Goal: Communication & Community: Answer question/provide support

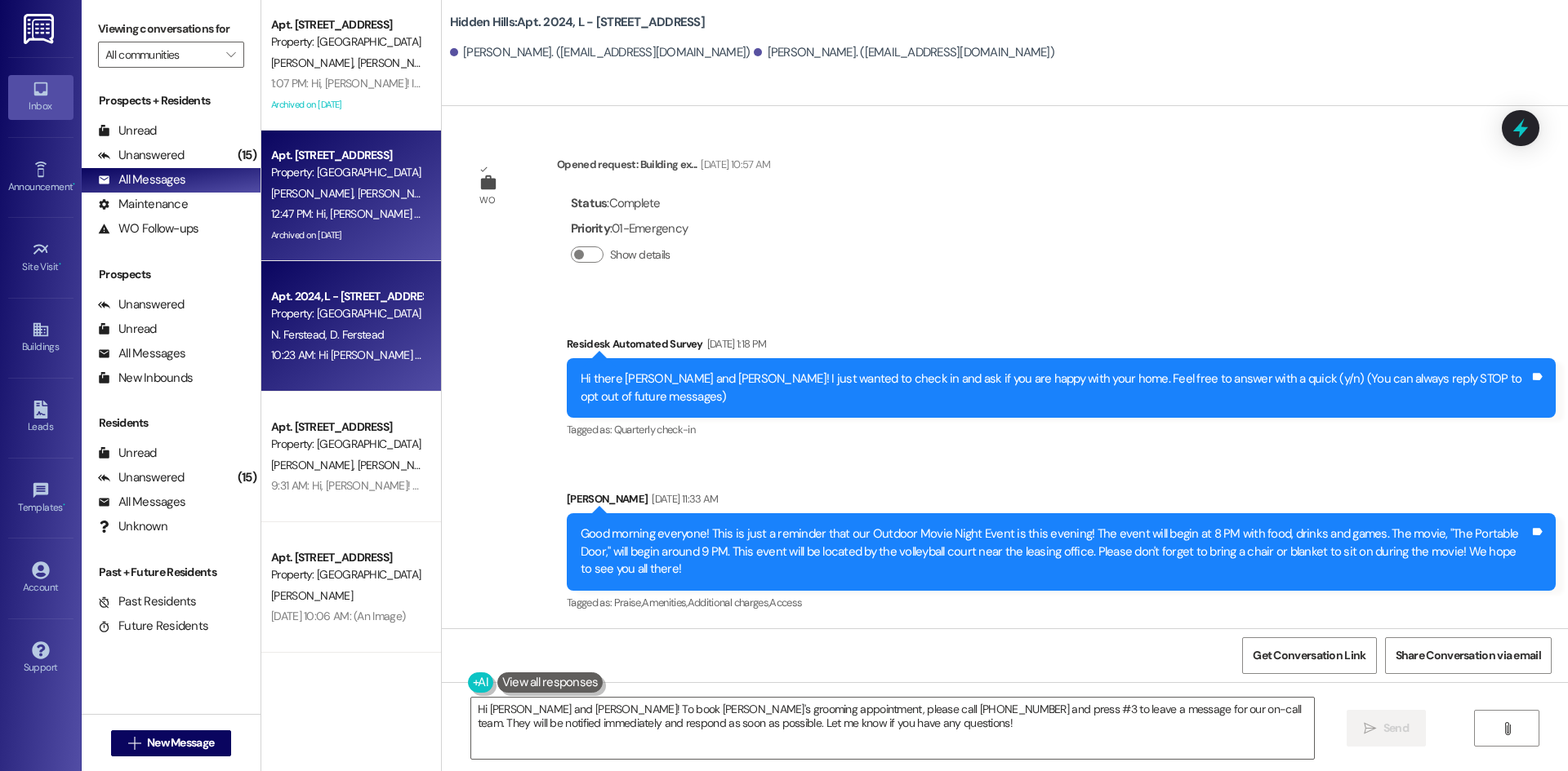
scroll to position [22644, 0]
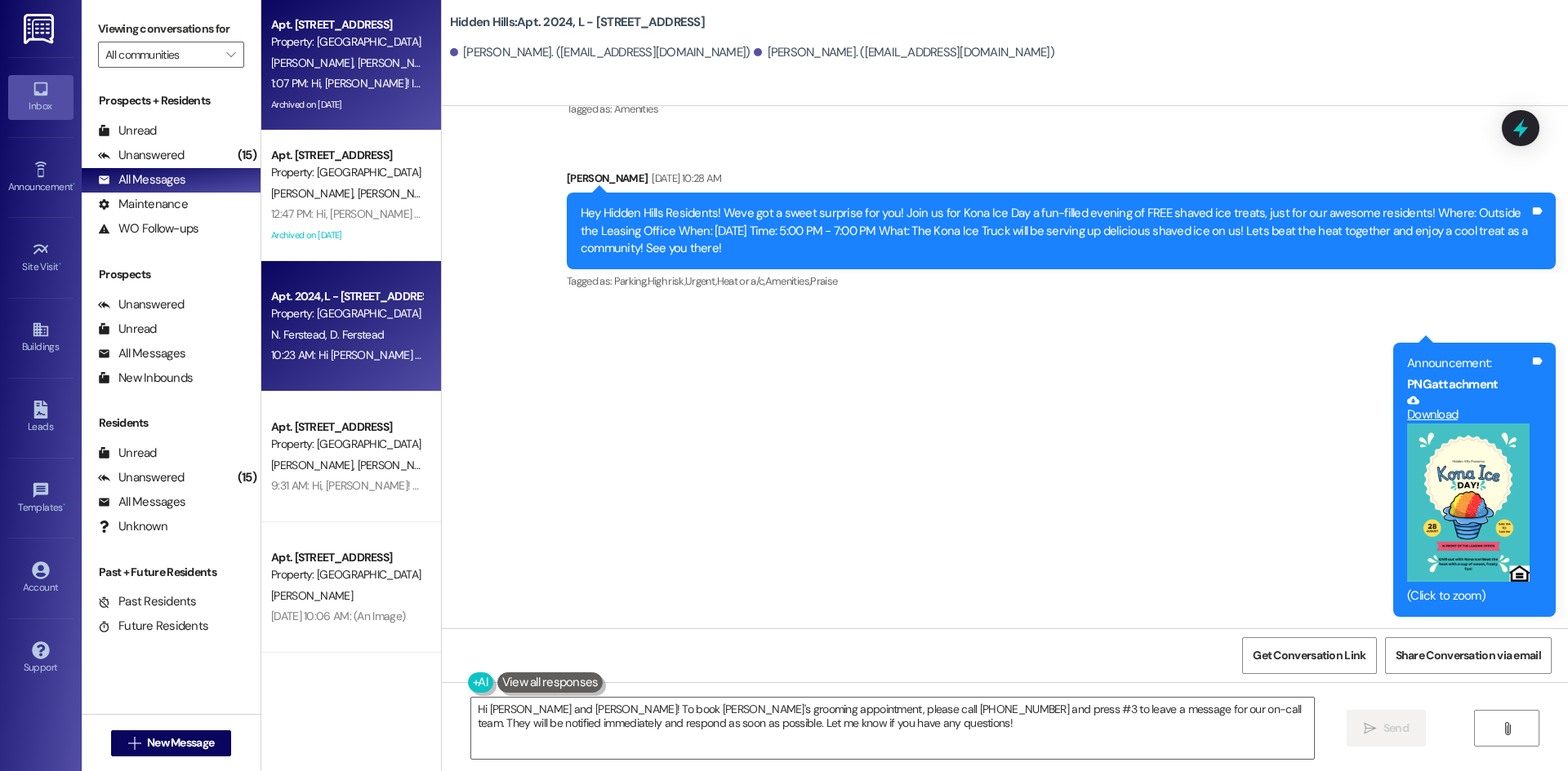
click at [394, 82] on div "1:07 PM: Hi, [PERSON_NAME]! It's [PERSON_NAME]. In the next couple of days, whe…" at bounding box center [753, 82] width 964 height 15
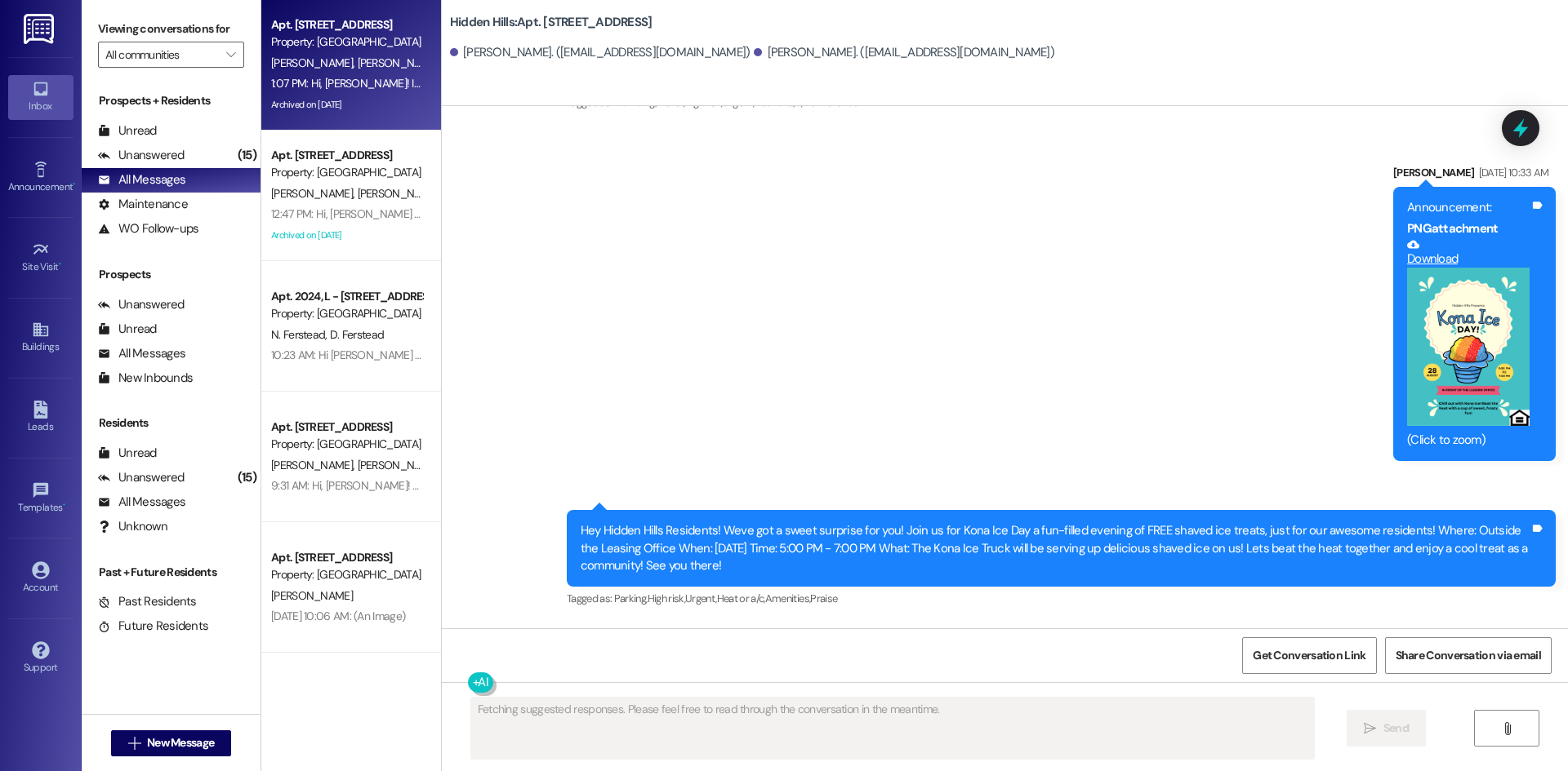
scroll to position [28945, 0]
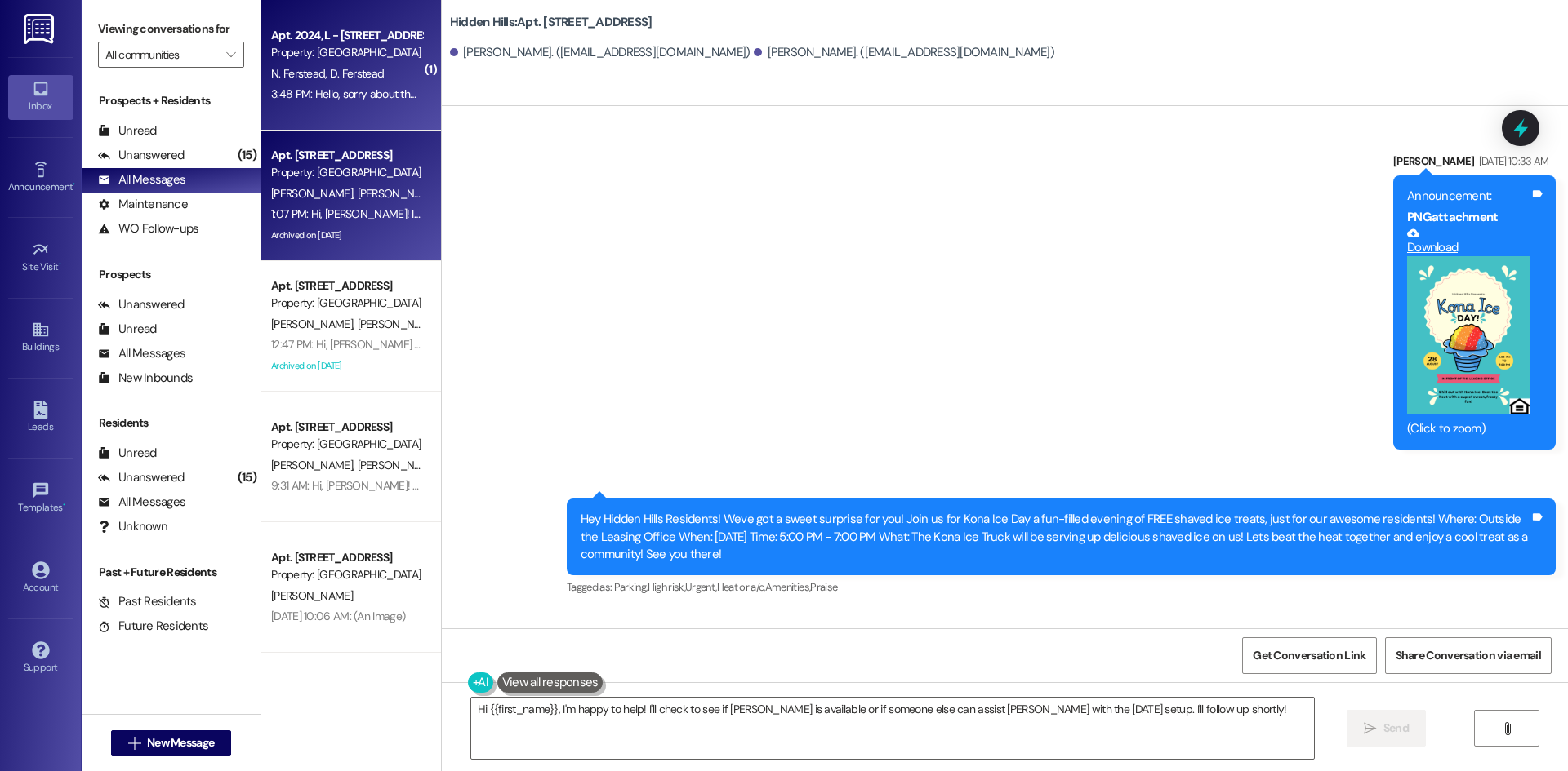
click at [318, 41] on div "Apt. 2024, L - [STREET_ADDRESS]" at bounding box center [347, 36] width 151 height 17
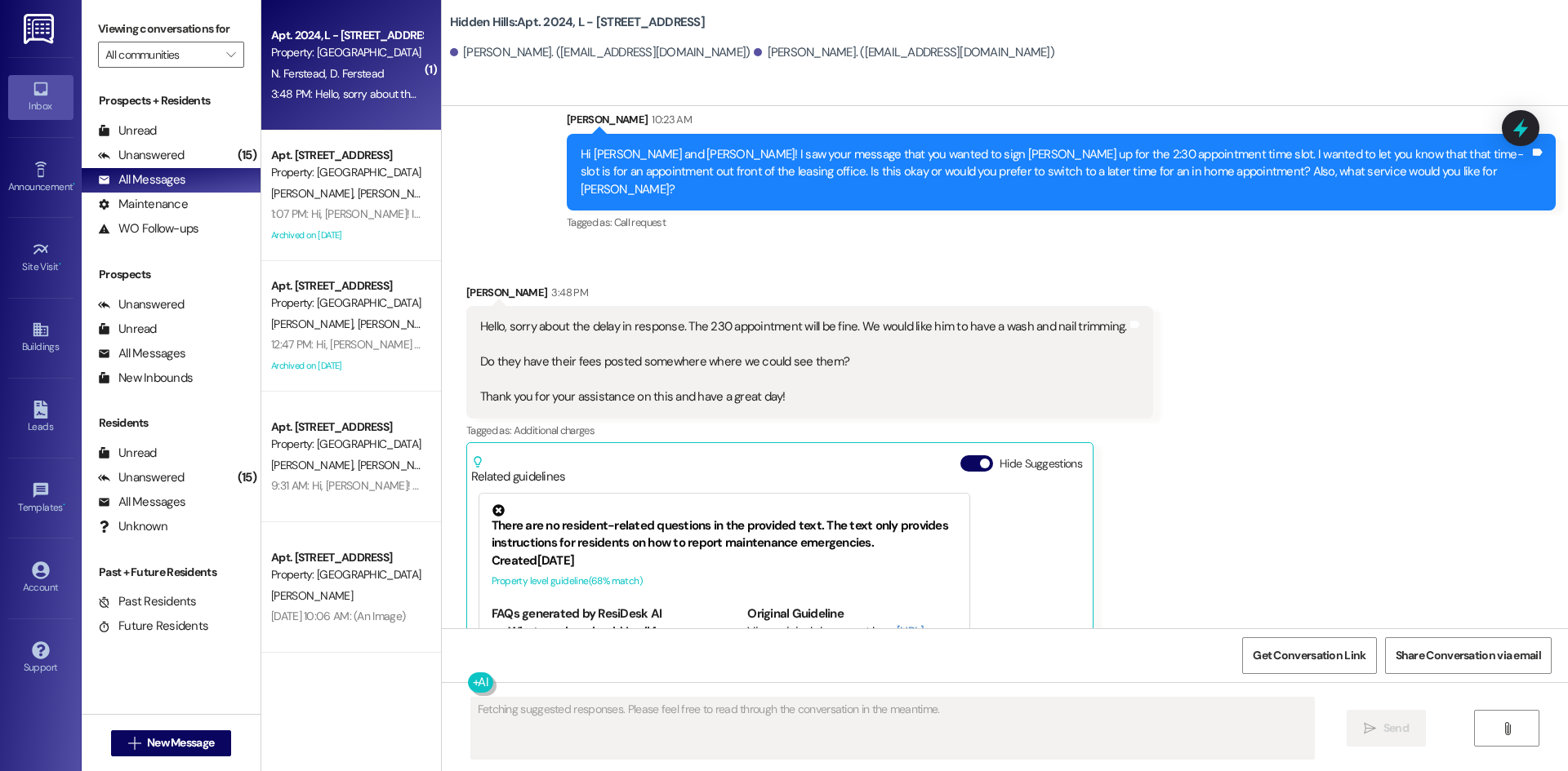
scroll to position [22899, 0]
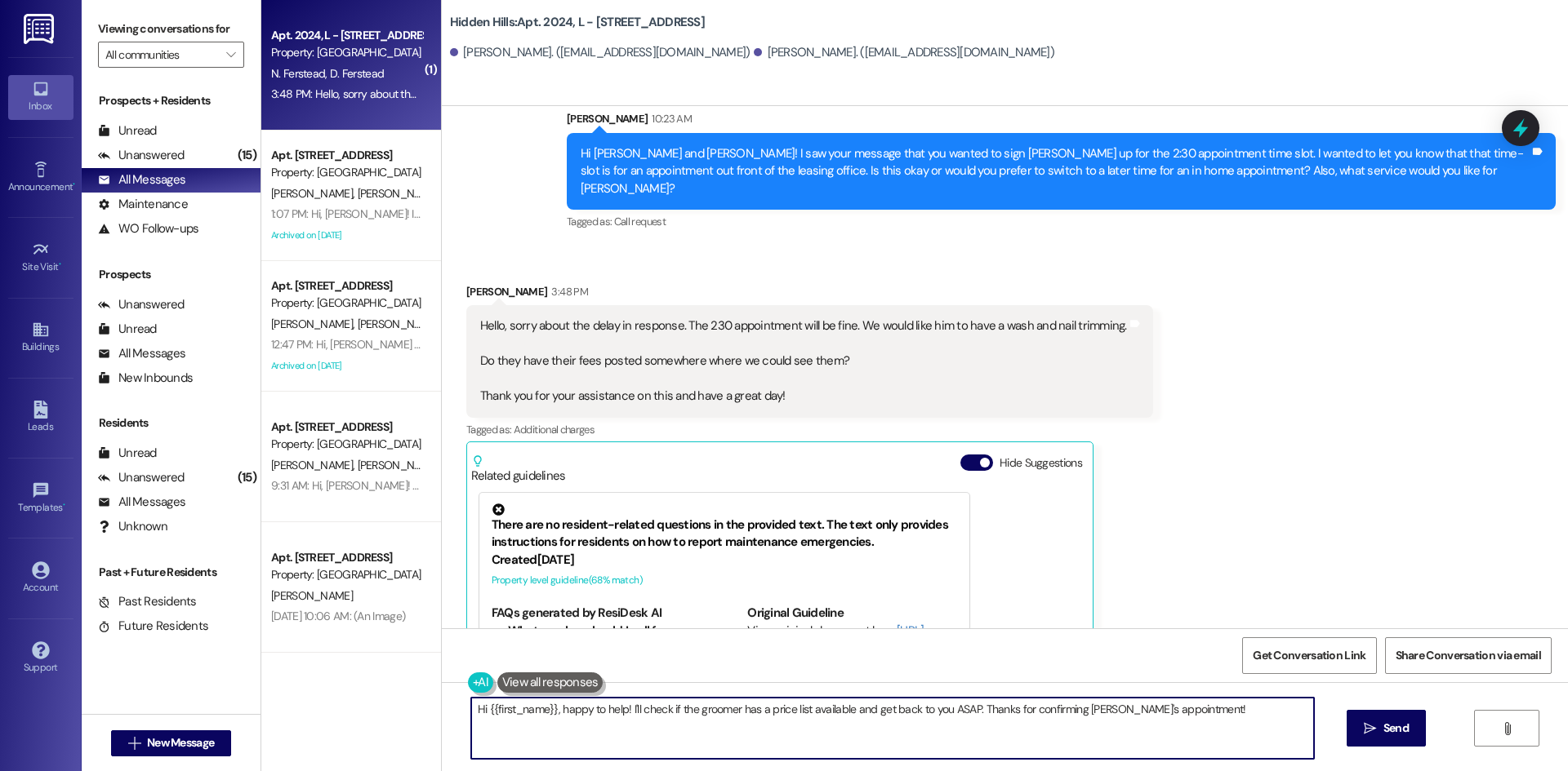
click at [1062, 734] on textarea "Hi {{first_name}}, happy to help! I'll check if the groomer has a price list av…" at bounding box center [892, 728] width 843 height 62
click at [1098, 710] on textarea "Hi [PERSON_NAME]! Unfortunately she won't be able to do the wash but she could …" at bounding box center [892, 728] width 843 height 62
click at [698, 734] on textarea "Hi [PERSON_NAME]! Unfortunately she won't be able to do the wash but she could …" at bounding box center [892, 728] width 843 height 62
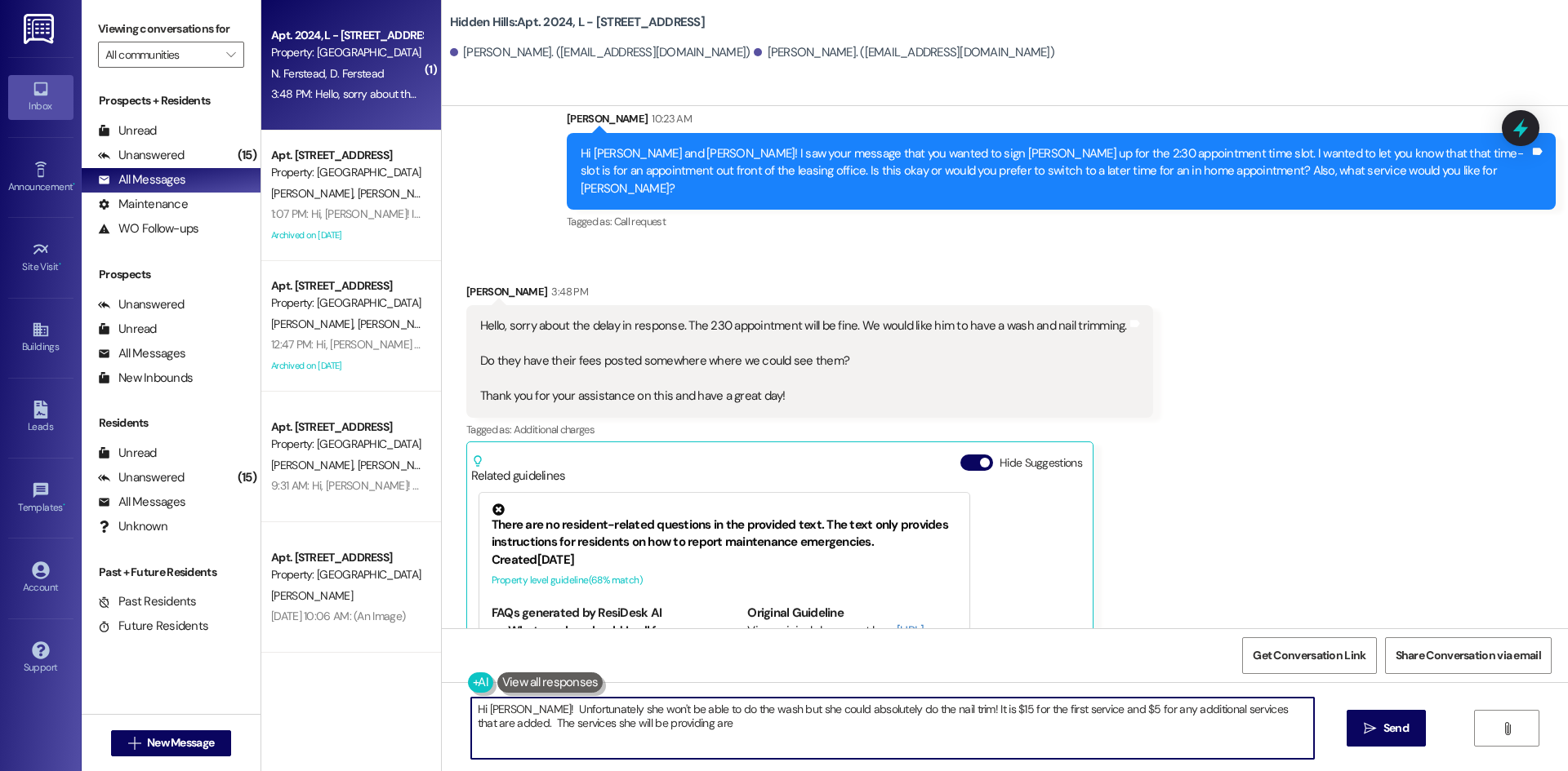
paste textarea "nail trim, [MEDICAL_DATA] expression, ear cleaning, paw pad trim, sanitary trim"
click at [918, 721] on textarea "Hi [PERSON_NAME]! Unfortunately she won't be able to do the wash but she could …" at bounding box center [892, 728] width 843 height 62
click at [1035, 740] on textarea "Hi [PERSON_NAME]! Unfortunately she won't be able to do the wash but she could …" at bounding box center [892, 728] width 843 height 62
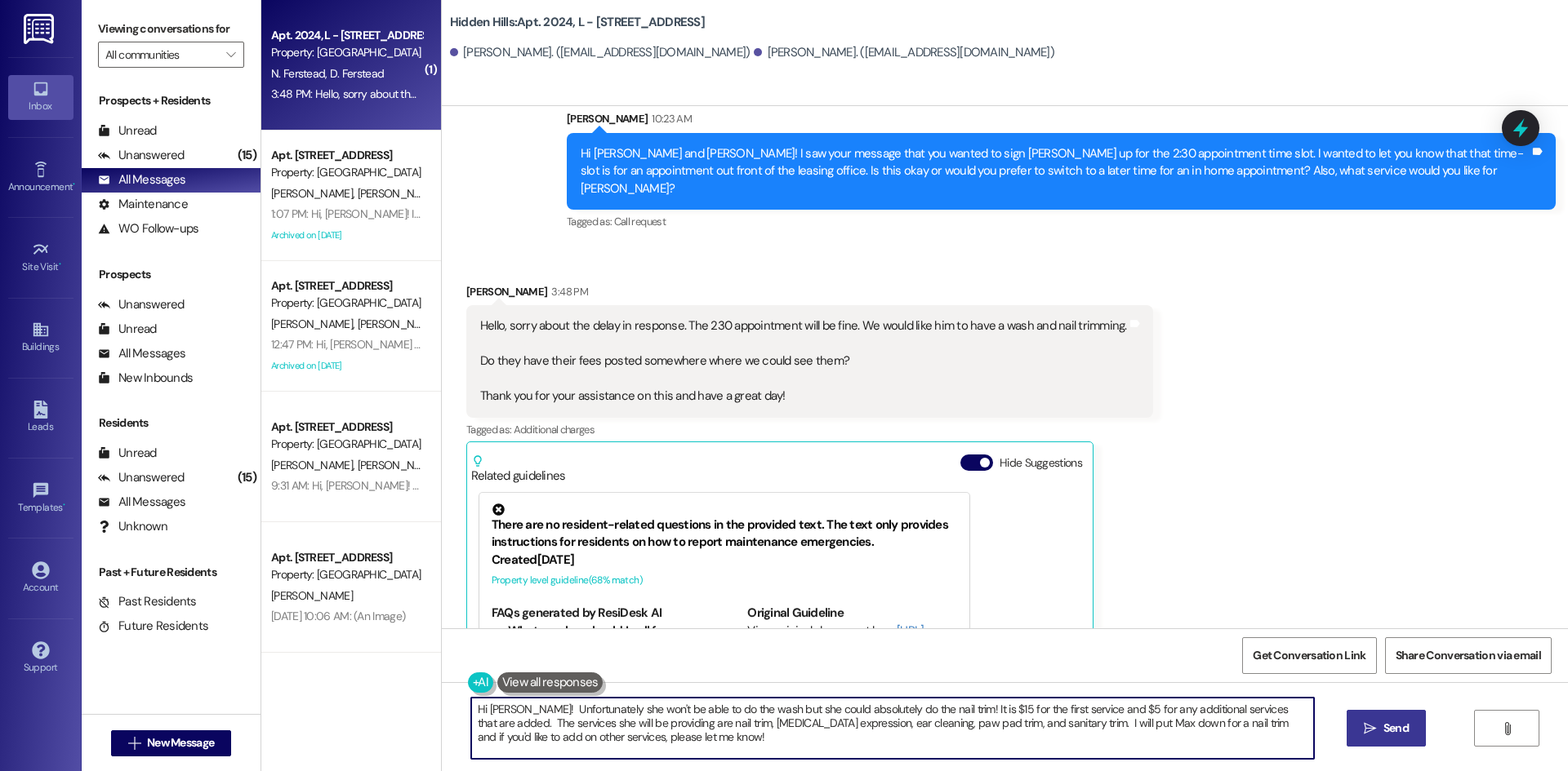
click at [1399, 722] on span "Send" at bounding box center [1396, 728] width 25 height 17
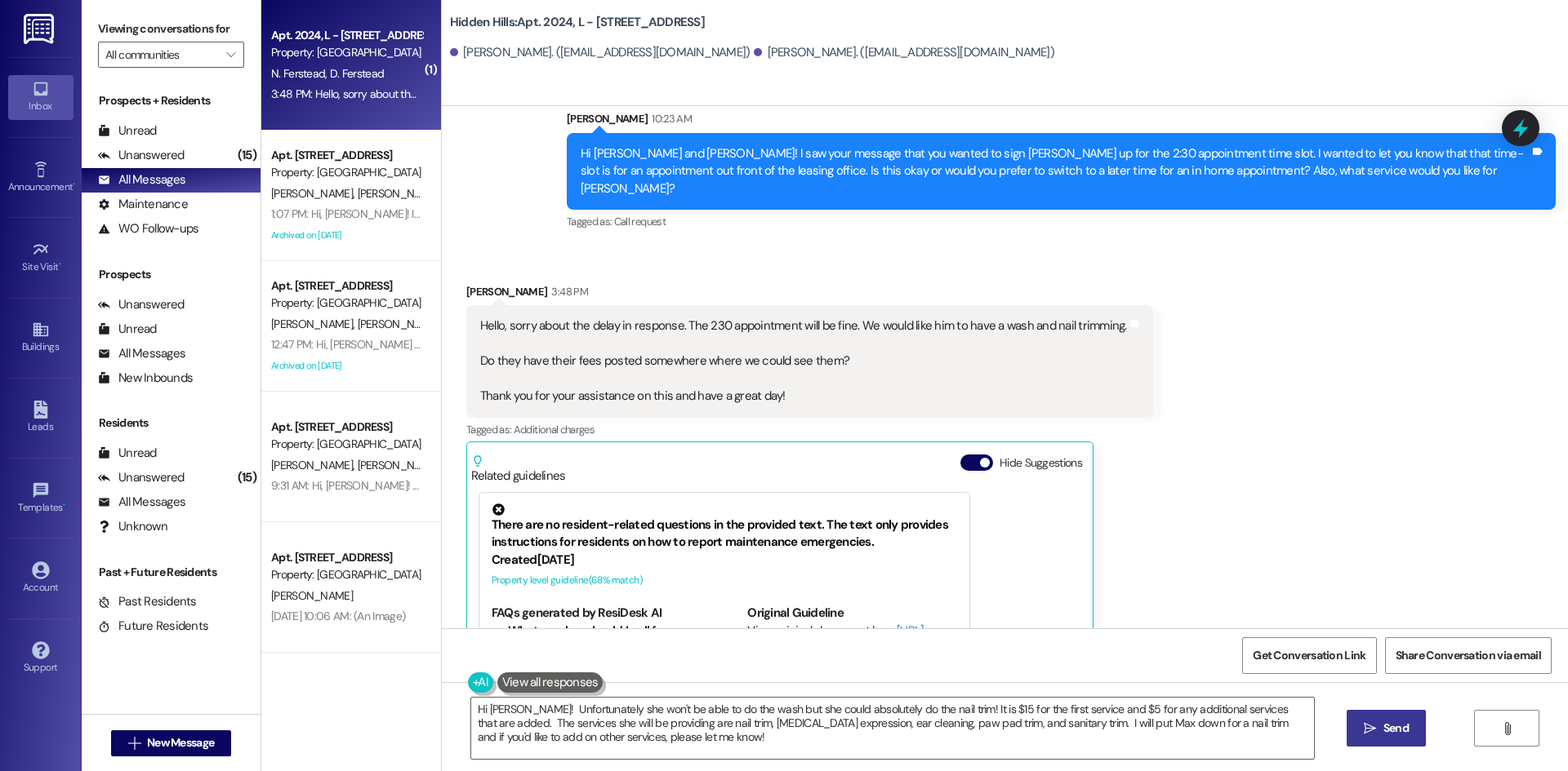
click at [1395, 729] on span "Send" at bounding box center [1396, 728] width 25 height 17
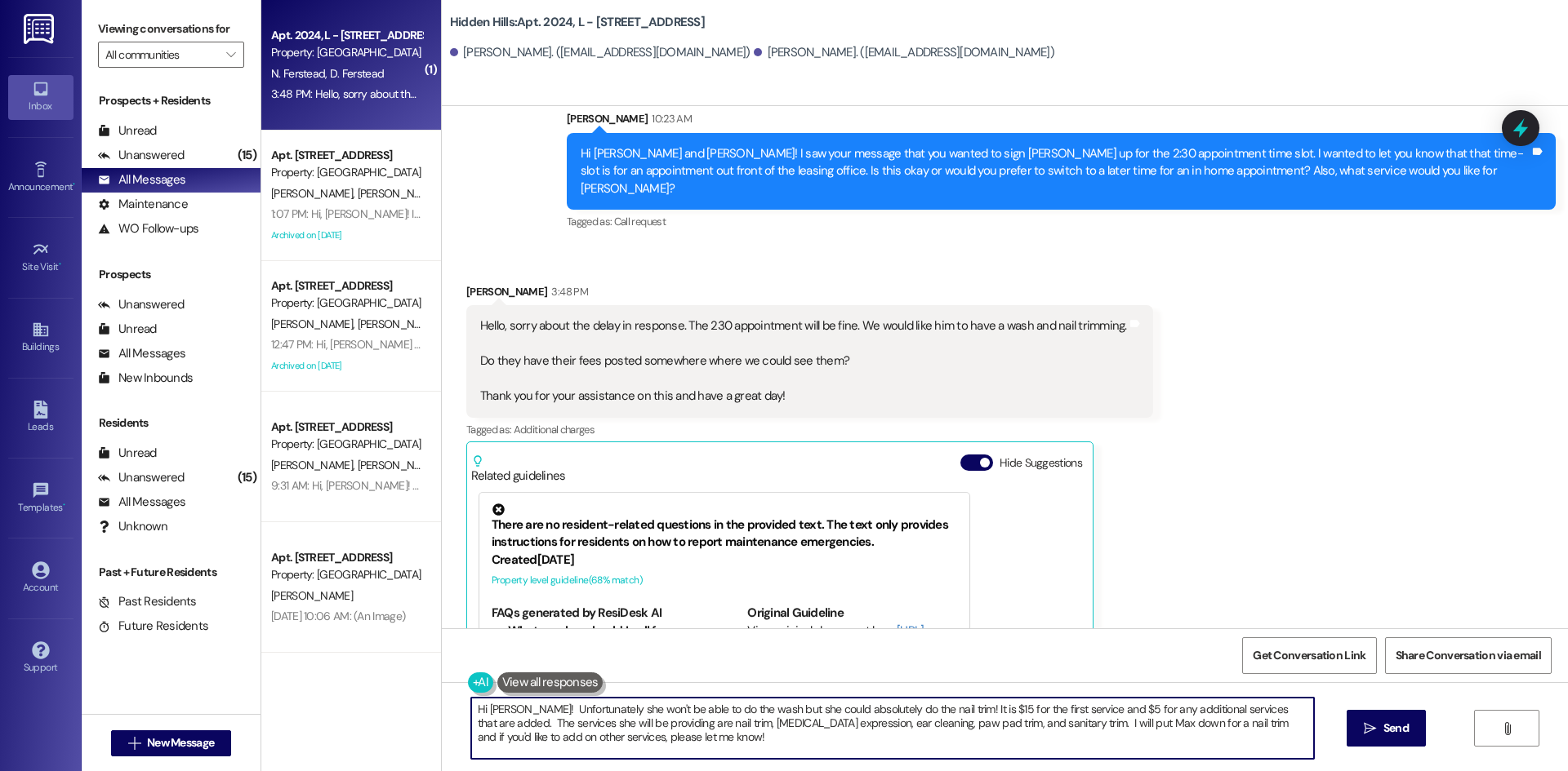
drag, startPoint x: 730, startPoint y: 728, endPoint x: 685, endPoint y: 726, distance: 45.0
click at [685, 726] on textarea "Hi [PERSON_NAME]! Unfortunately she won't be able to do the wash but she could …" at bounding box center [892, 728] width 843 height 62
type textarea "Hi [PERSON_NAME]! Unfortunately she won't be able to do the wash but she could …"
click at [1368, 711] on button " Send" at bounding box center [1386, 728] width 79 height 36
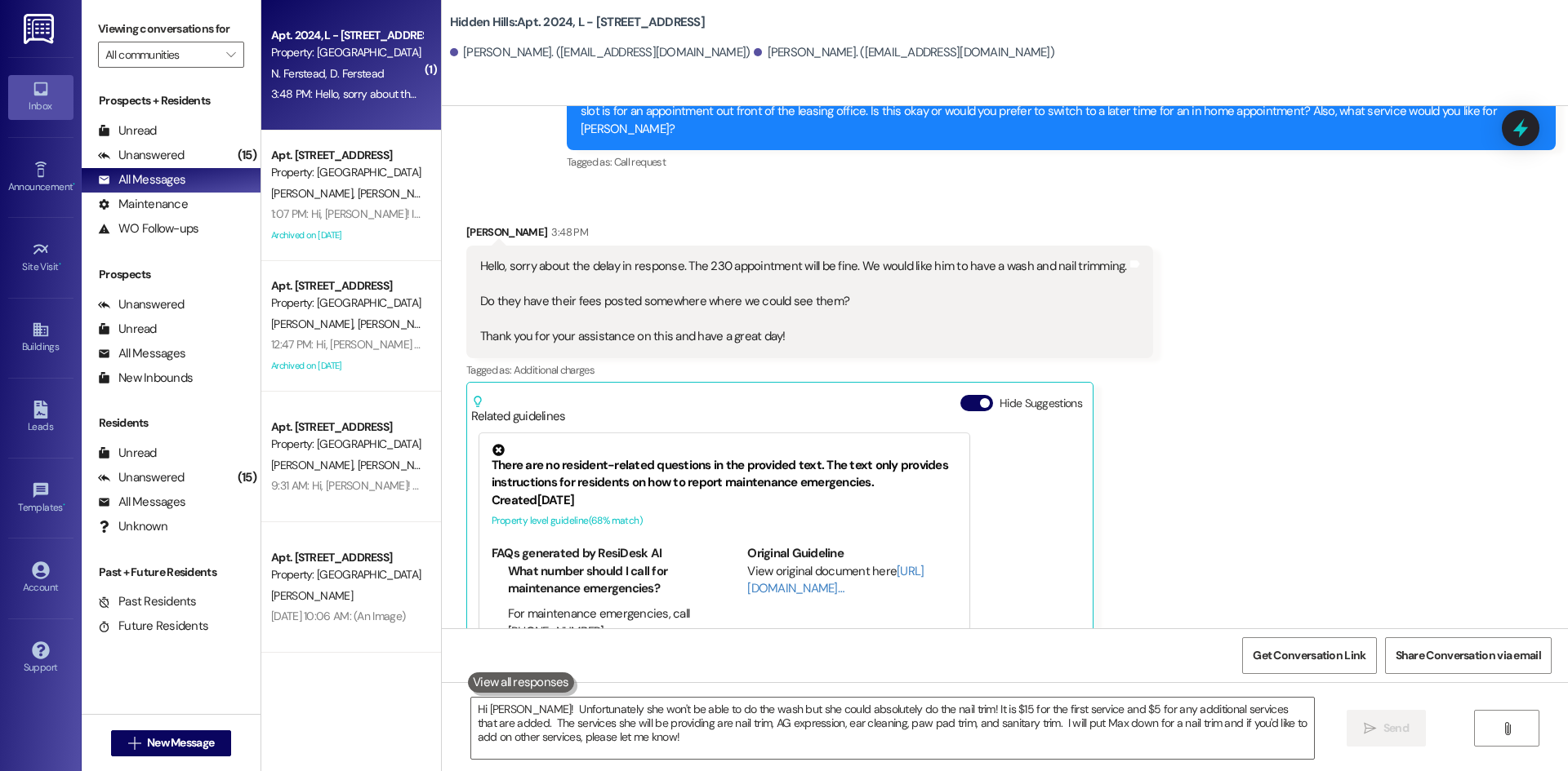
scroll to position [23048, 0]
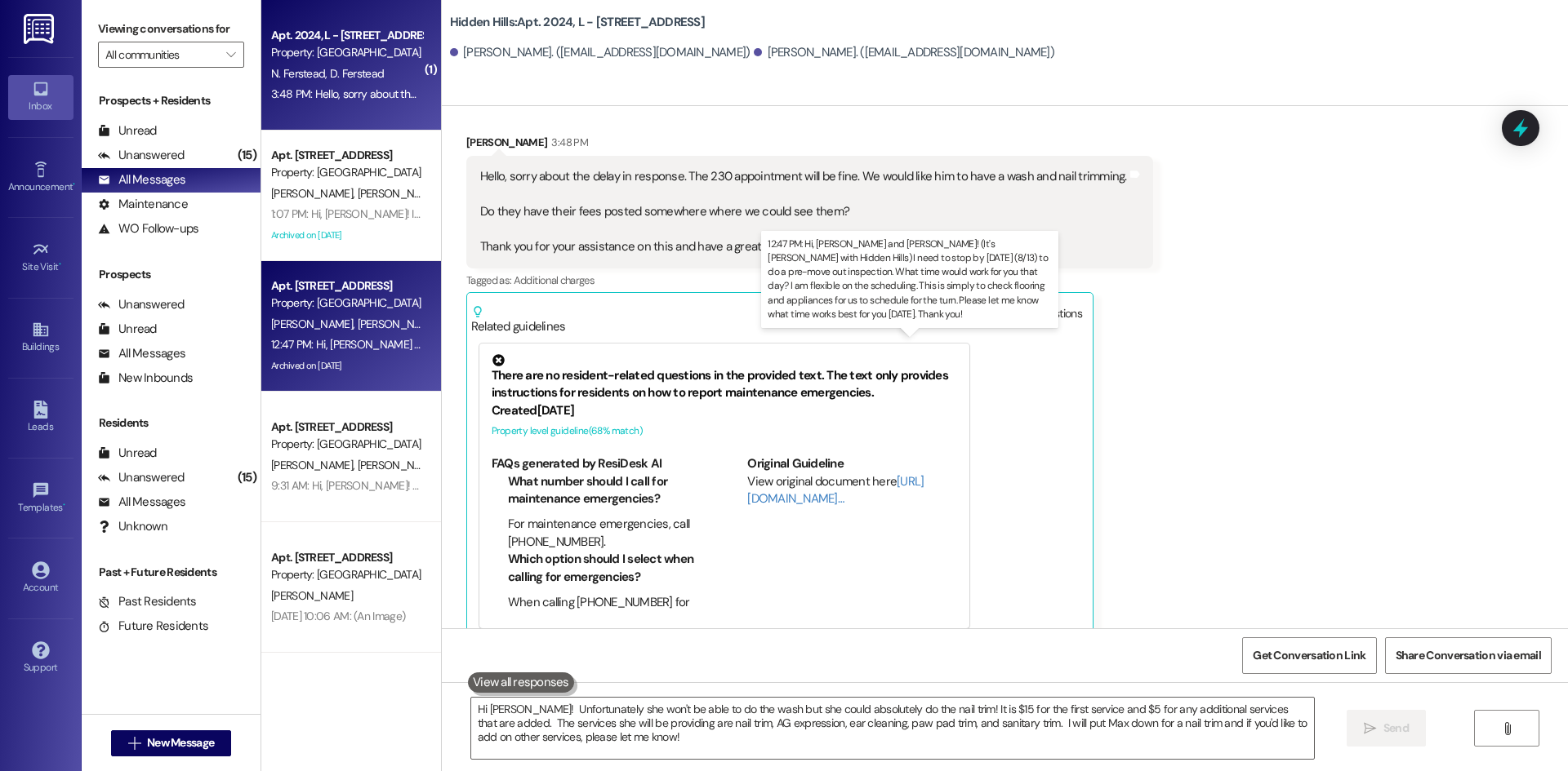
click at [378, 342] on div "12:47 PM: Hi, [PERSON_NAME] and [PERSON_NAME]! (It's [PERSON_NAME] with Hidden …" at bounding box center [1155, 344] width 1769 height 15
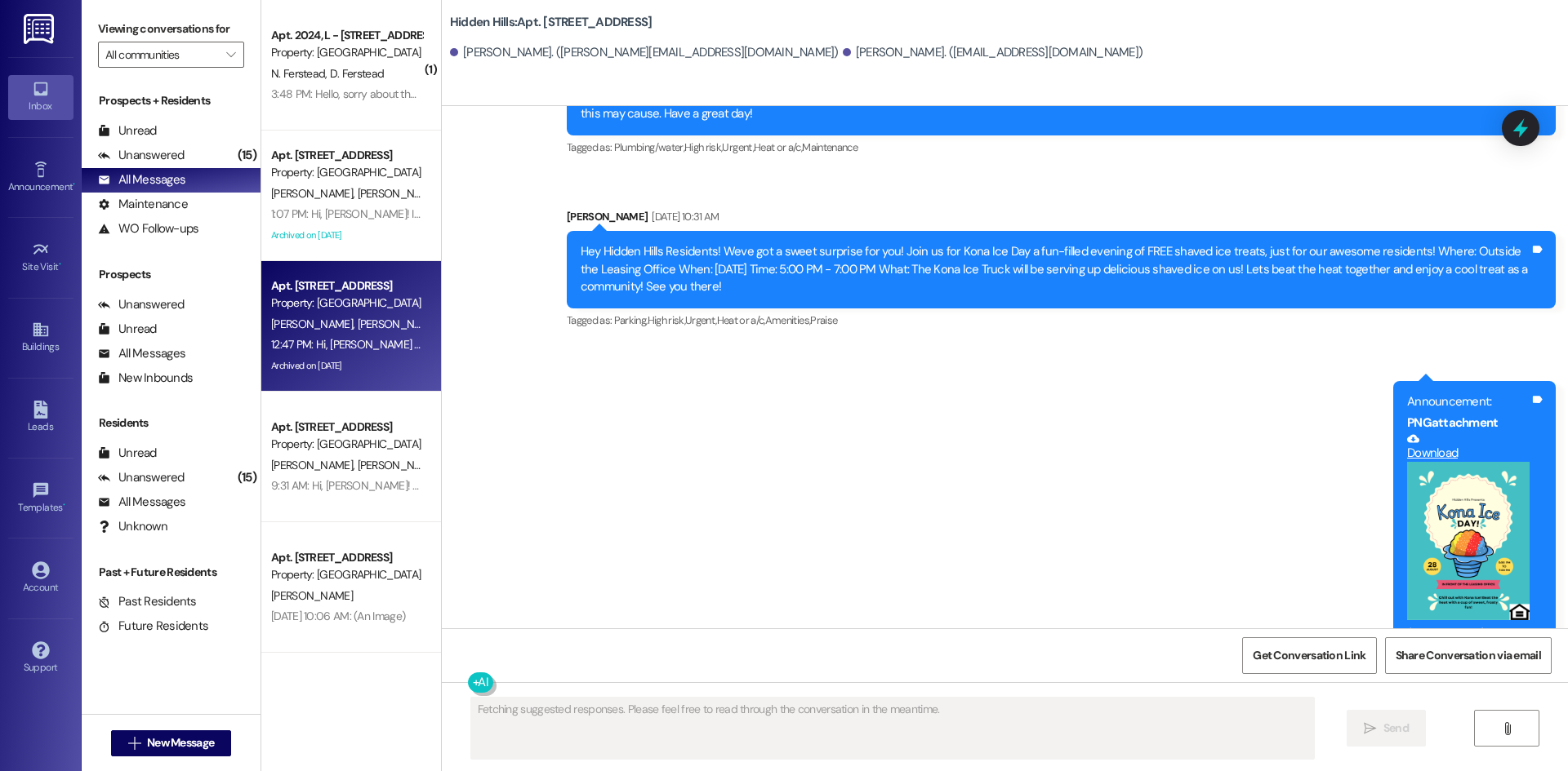
scroll to position [23159, 0]
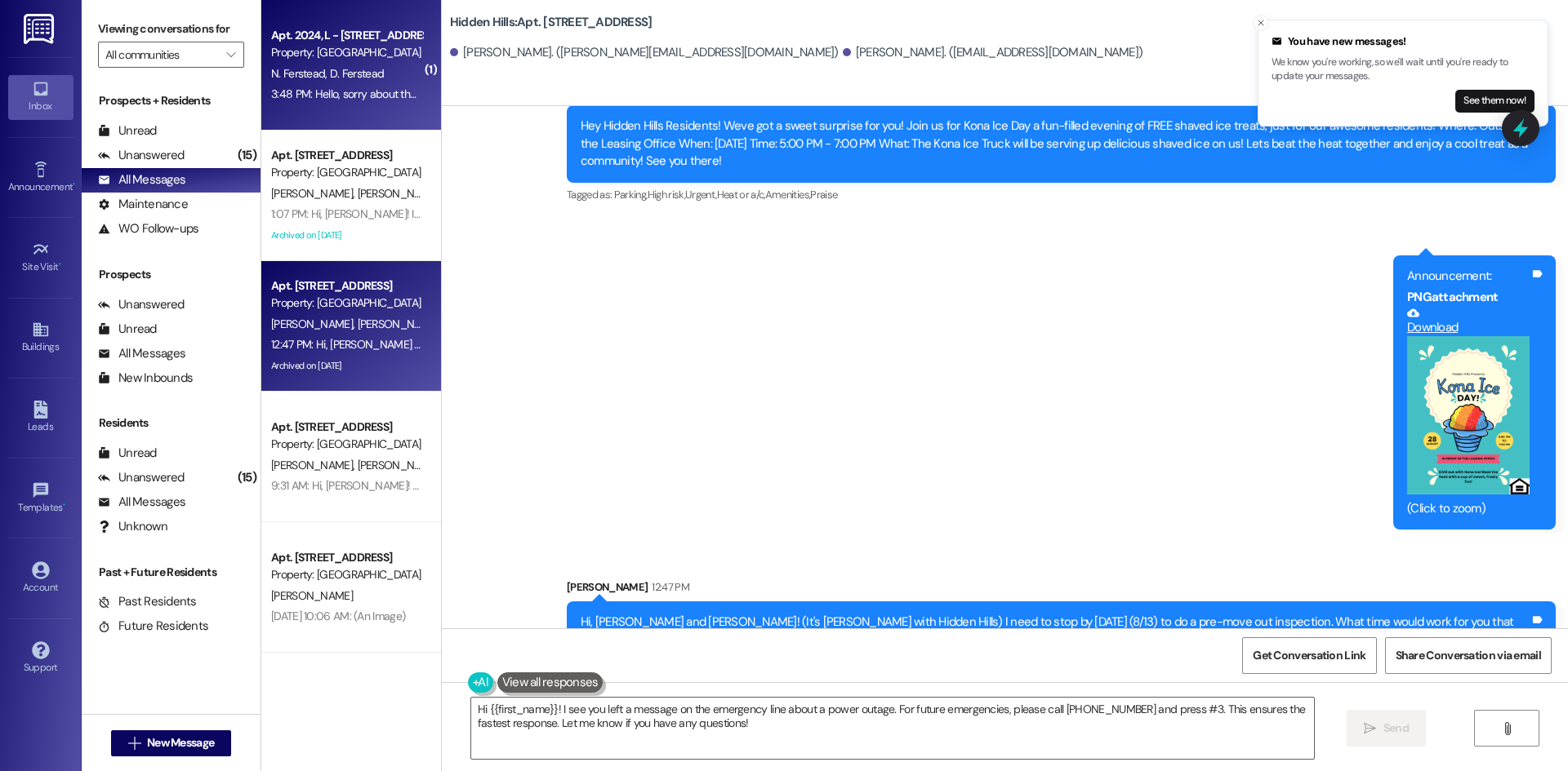
click at [313, 76] on span "N. Ferstead" at bounding box center [301, 73] width 59 height 15
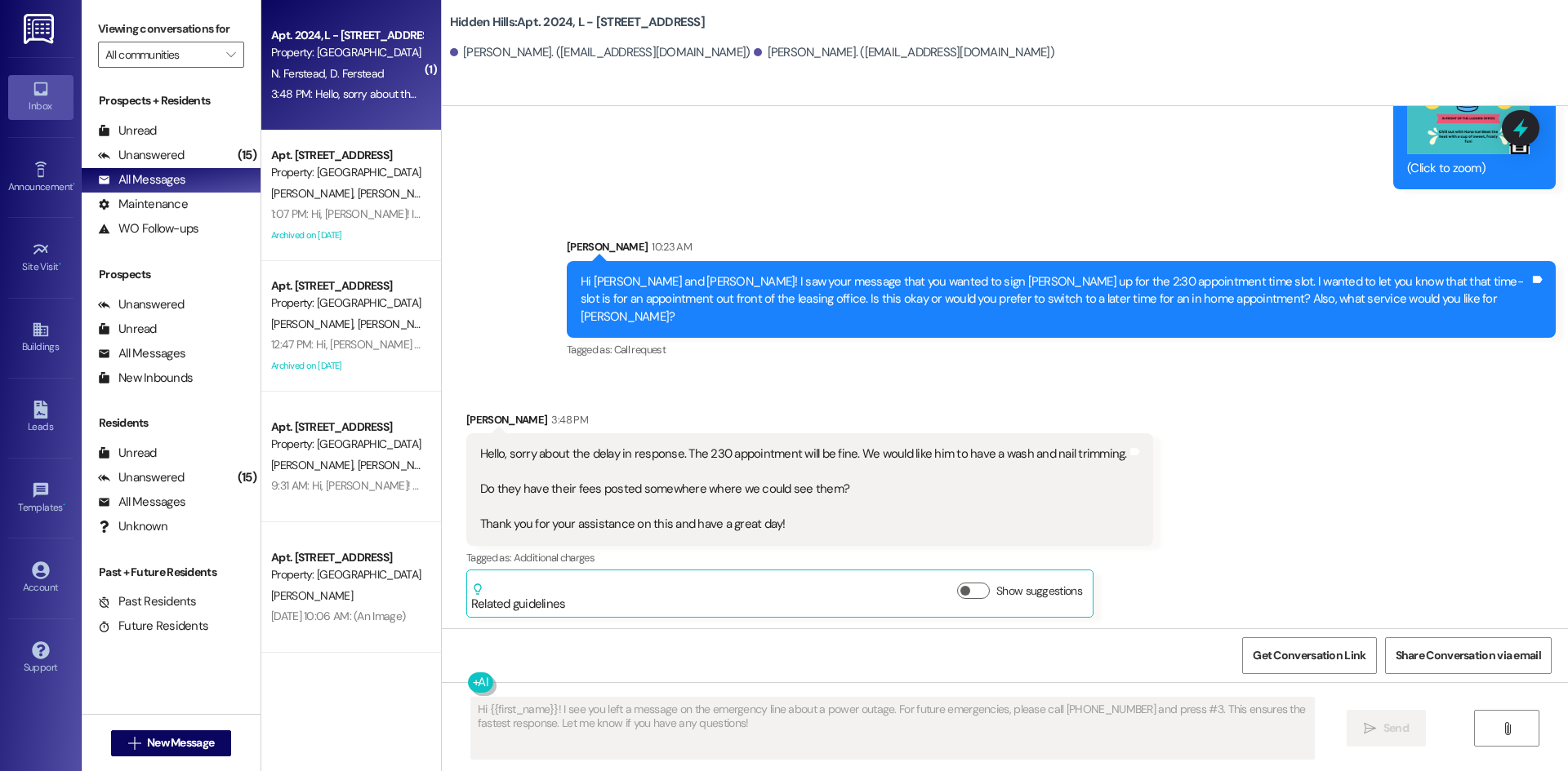
scroll to position [22913, 0]
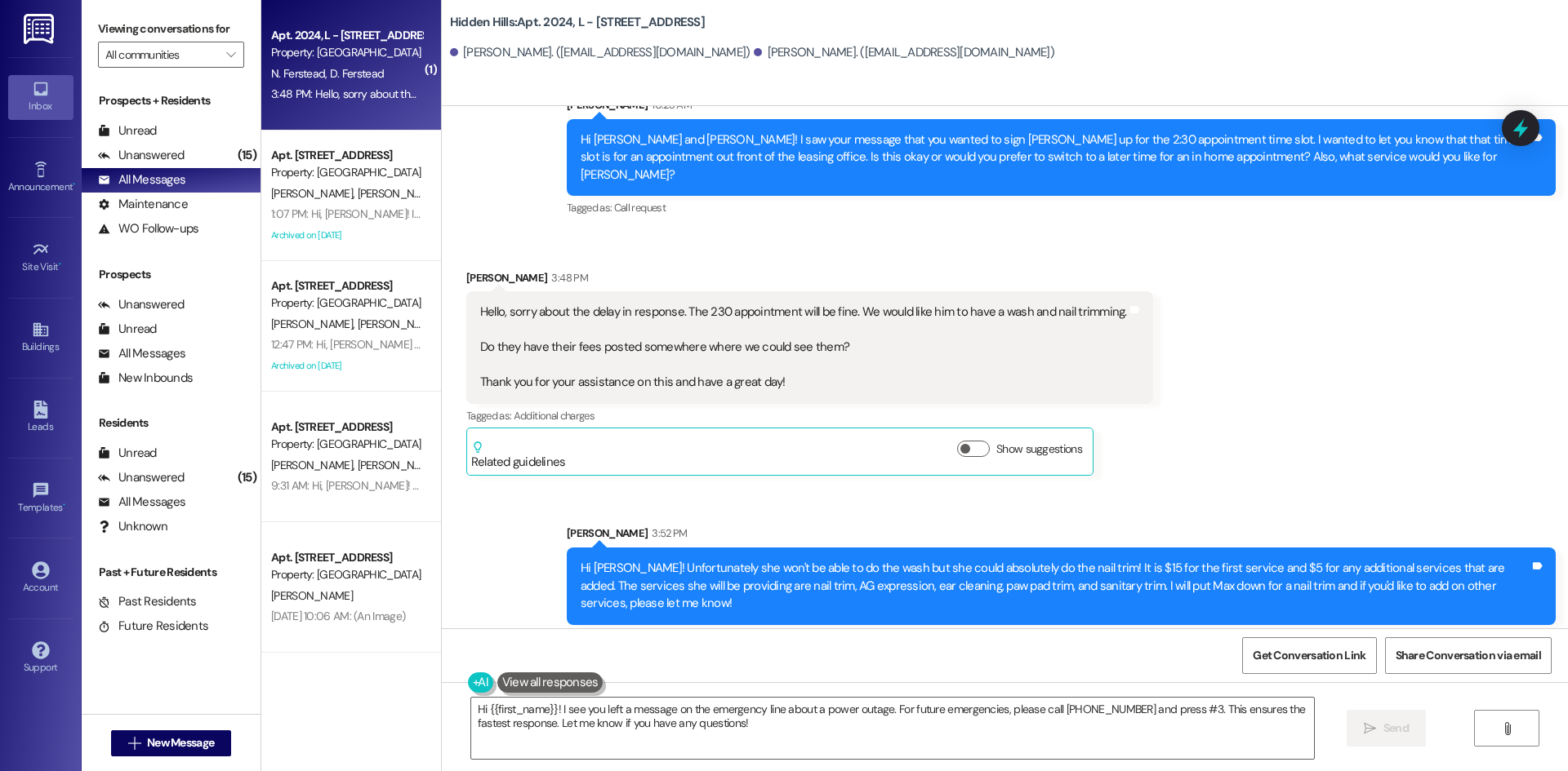
click at [314, 79] on span "N. Ferstead" at bounding box center [301, 73] width 59 height 15
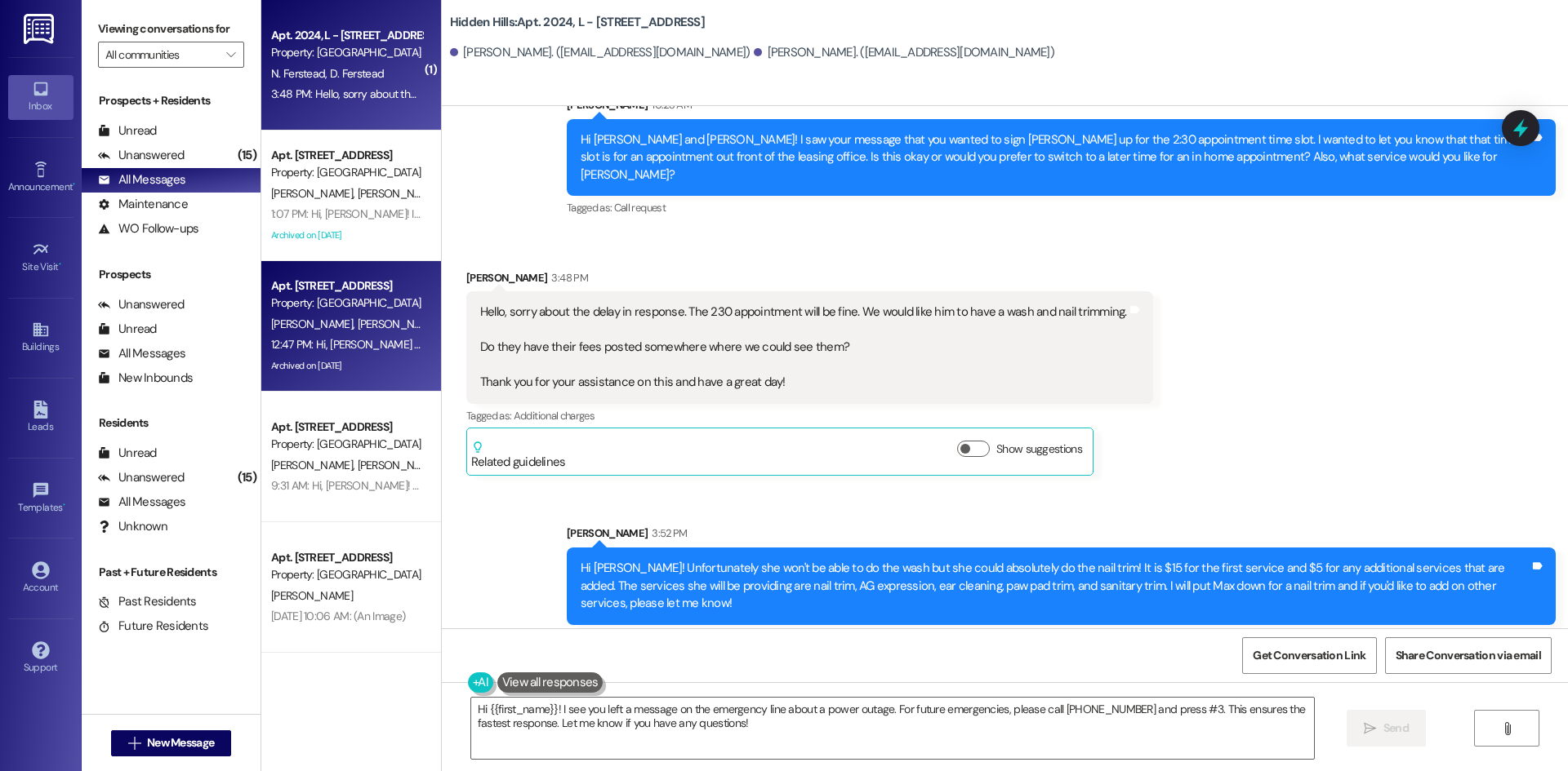
click at [358, 325] on div "[PERSON_NAME] [PERSON_NAME]" at bounding box center [347, 325] width 155 height 21
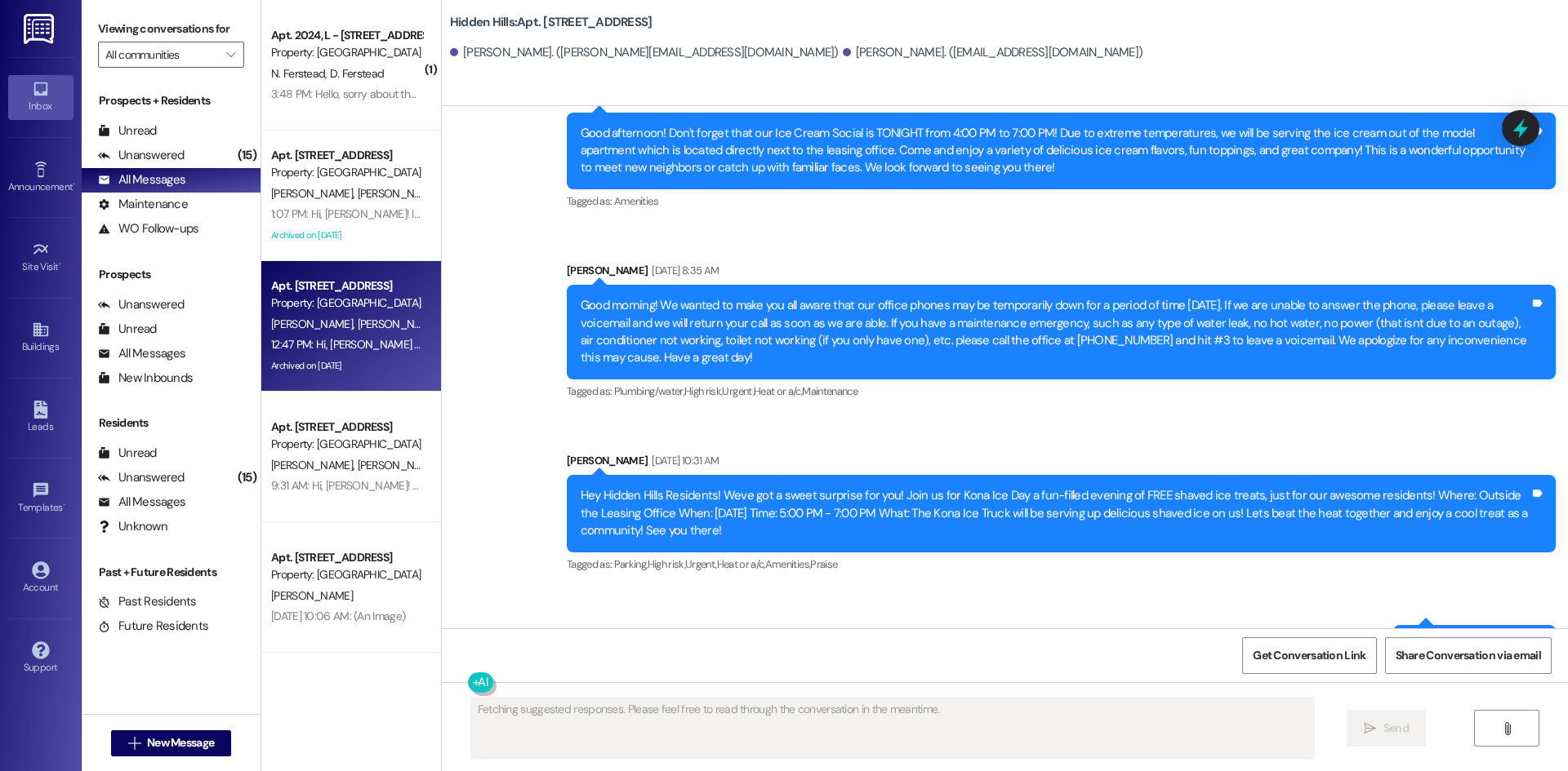
scroll to position [23159, 0]
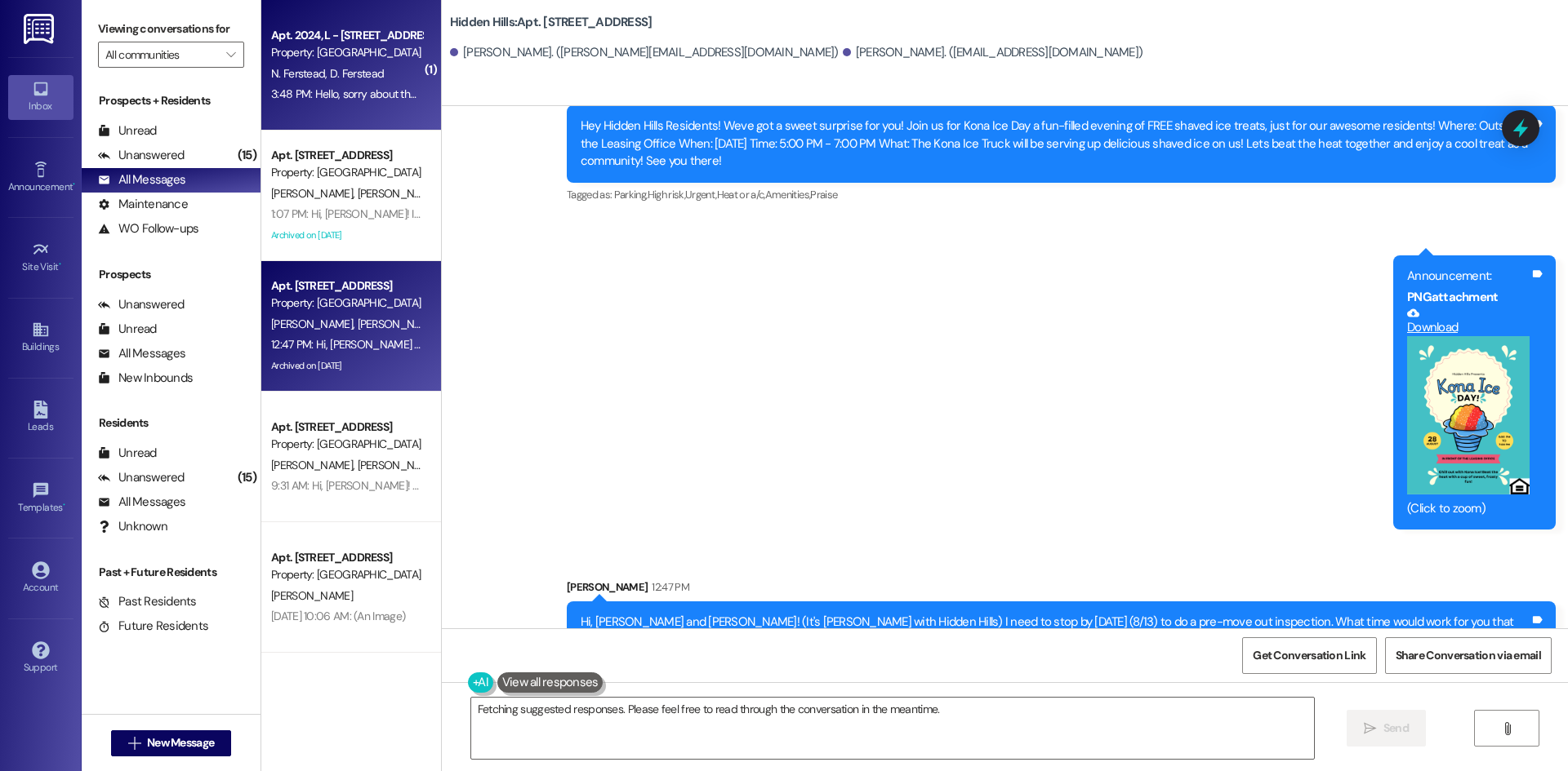
click at [354, 100] on div "3:48 PM: Hello, sorry about the delay in response. The 230 appointment will be …" at bounding box center [904, 94] width 1267 height 15
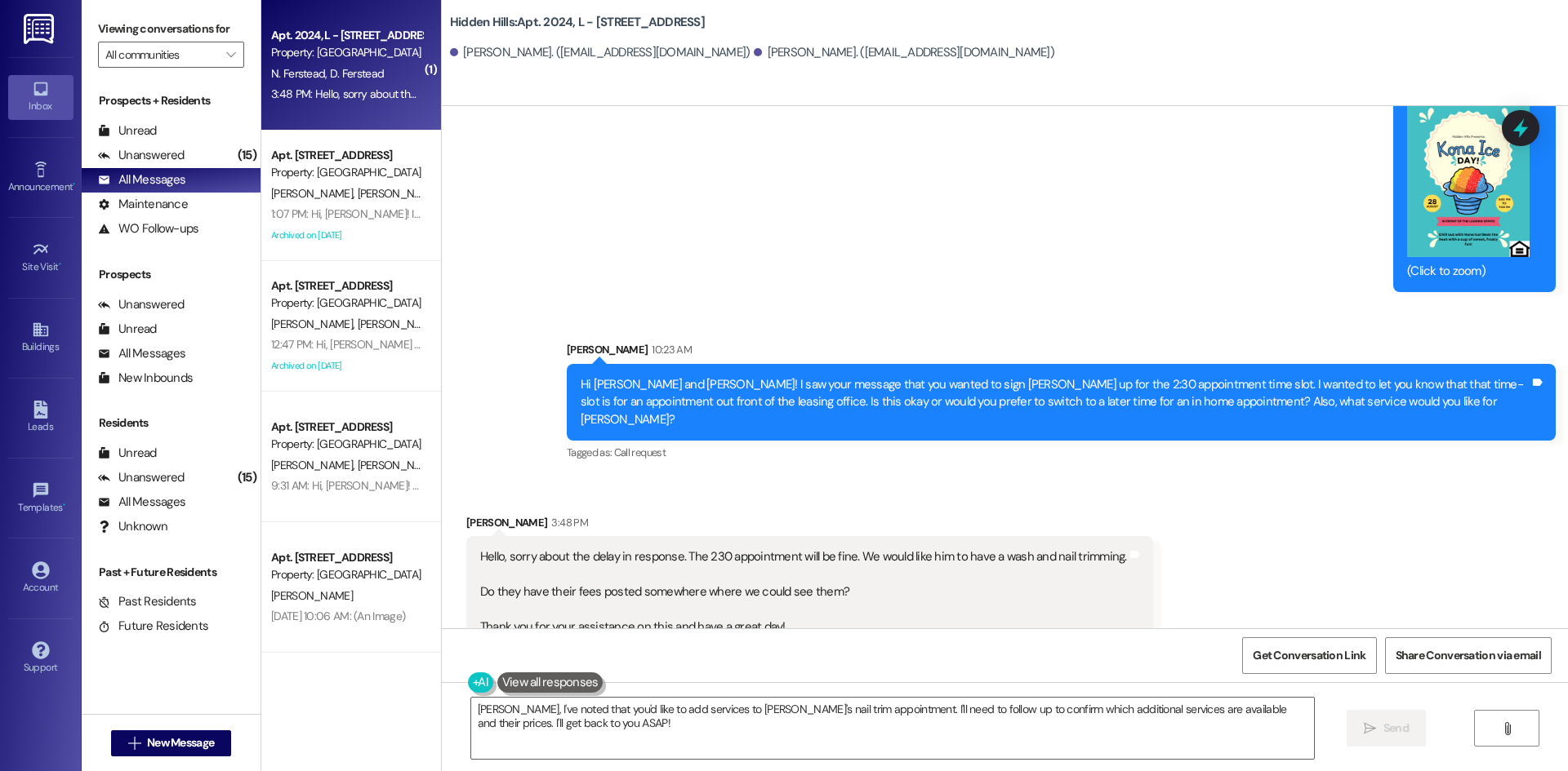
scroll to position [22913, 0]
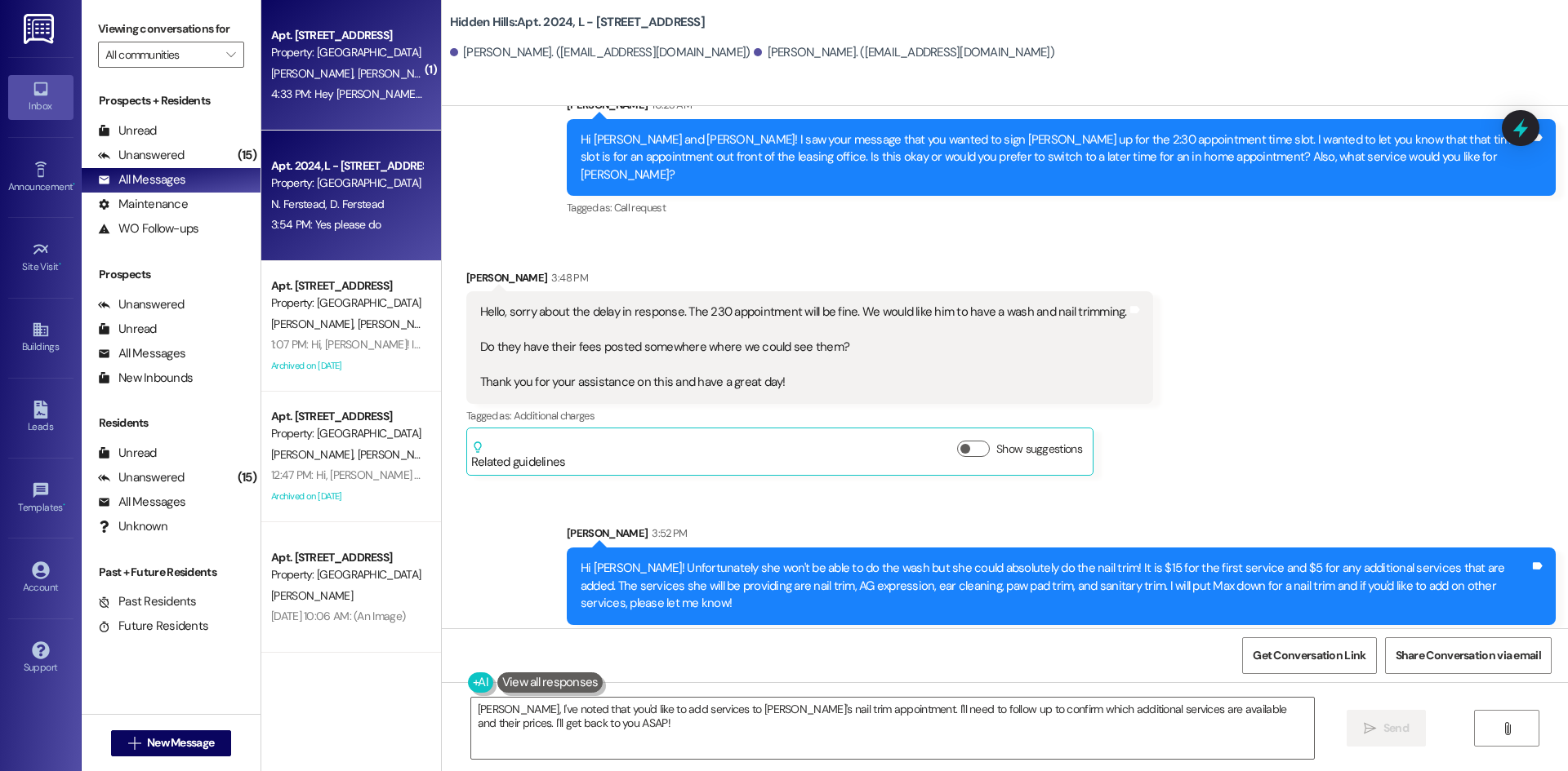
click at [368, 89] on div "4:33 PM: Hey [PERSON_NAME] we can probably make [DATE] work sorry for the delay…" at bounding box center [514, 94] width 487 height 15
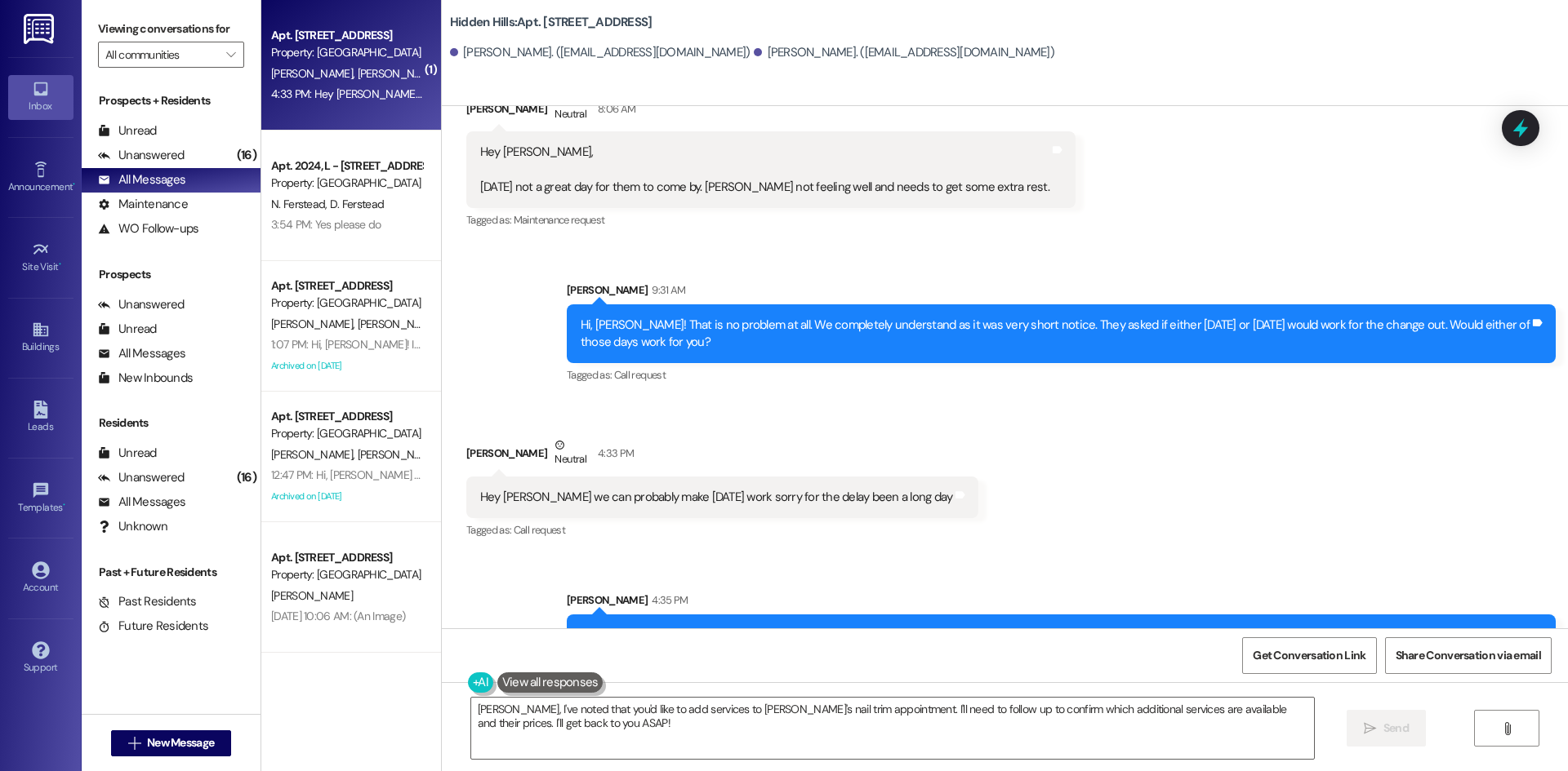
scroll to position [12636, 0]
